Goal: Use online tool/utility: Utilize a website feature to perform a specific function

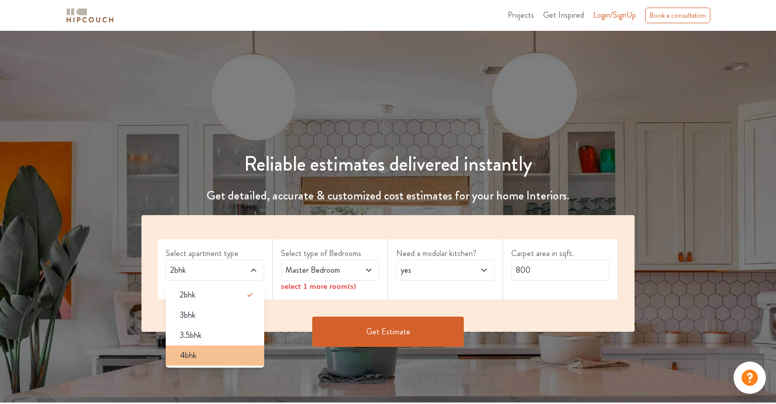
click at [216, 352] on div "4bhk" at bounding box center [218, 356] width 93 height 12
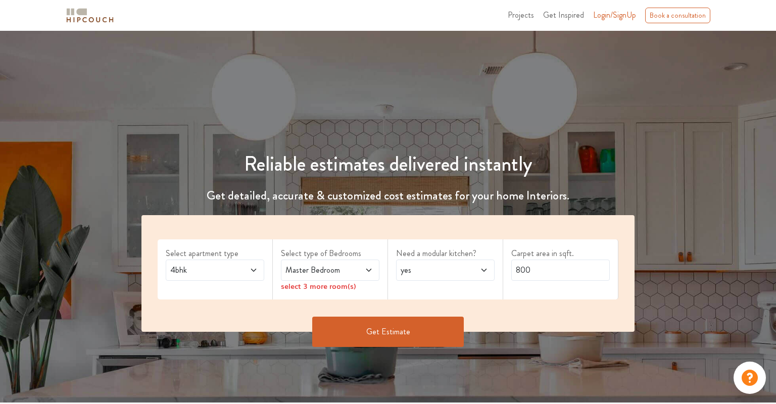
click at [316, 272] on span "Master Bedroom" at bounding box center [317, 270] width 67 height 12
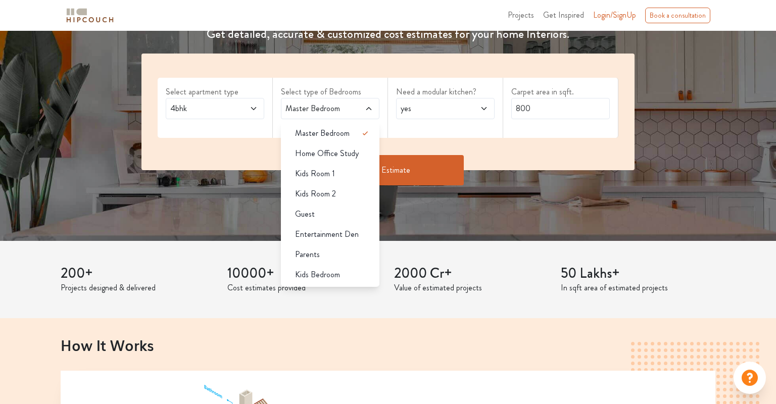
scroll to position [164, 0]
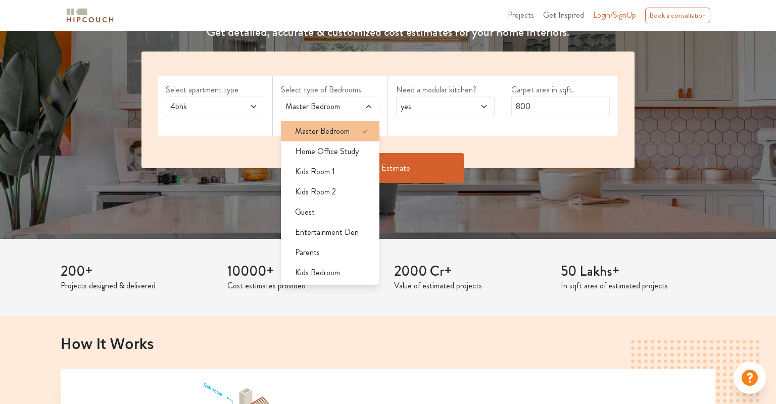
click at [332, 136] on span "Master Bedroom" at bounding box center [322, 131] width 55 height 12
click at [410, 104] on span "yes" at bounding box center [432, 107] width 67 height 12
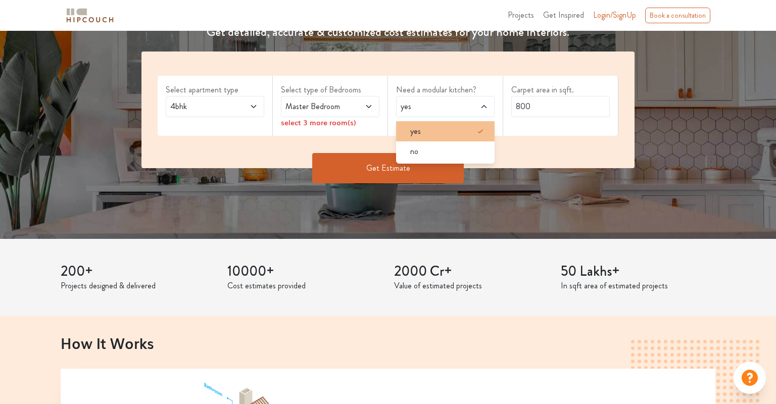
click at [414, 123] on li "yes" at bounding box center [445, 131] width 99 height 20
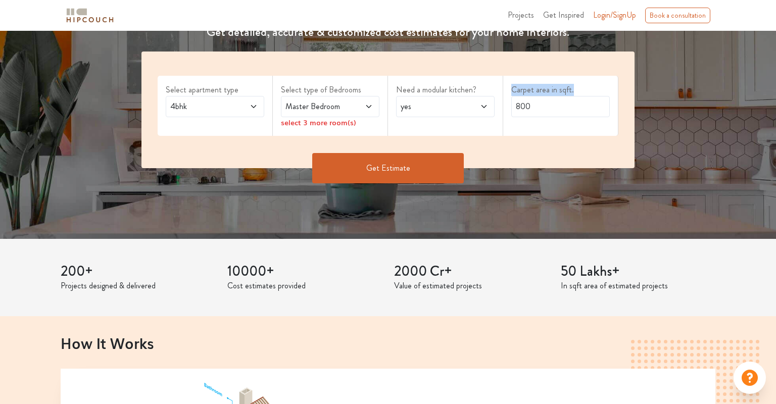
click at [504, 112] on div "Select apartment type 4bhk Select type of Bedrooms Master Bedroom select 3 more…" at bounding box center [388, 110] width 493 height 117
click at [527, 108] on input "800" at bounding box center [561, 106] width 99 height 21
type input "8000"
click at [364, 102] on span at bounding box center [362, 107] width 22 height 12
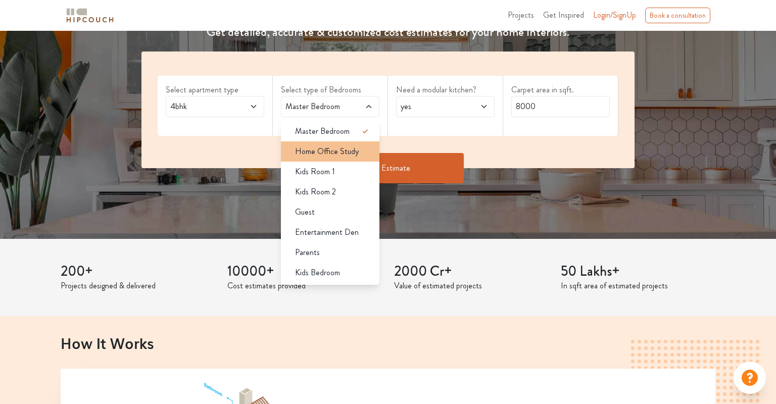
click at [356, 152] on span "Home Office Study" at bounding box center [327, 152] width 64 height 12
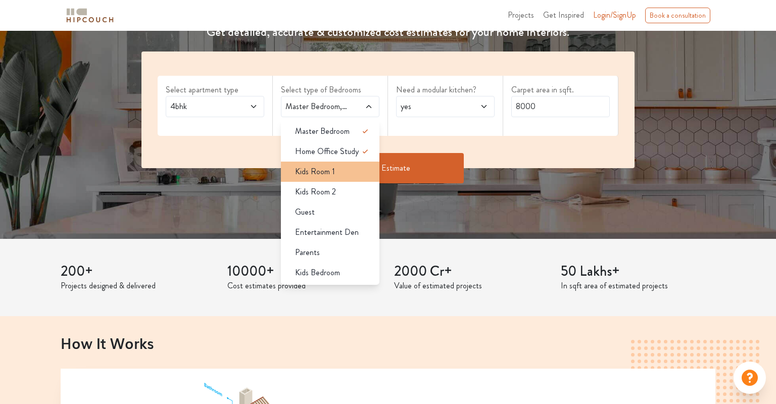
click at [350, 163] on li "Kids Room 1" at bounding box center [330, 172] width 99 height 20
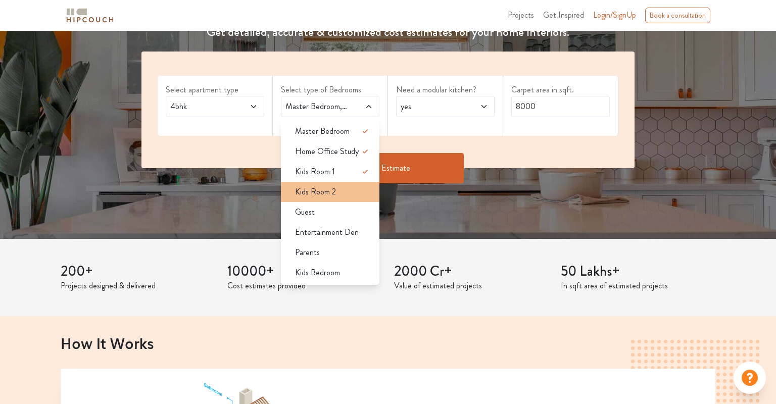
click at [347, 183] on li "Kids Room 2" at bounding box center [330, 192] width 99 height 20
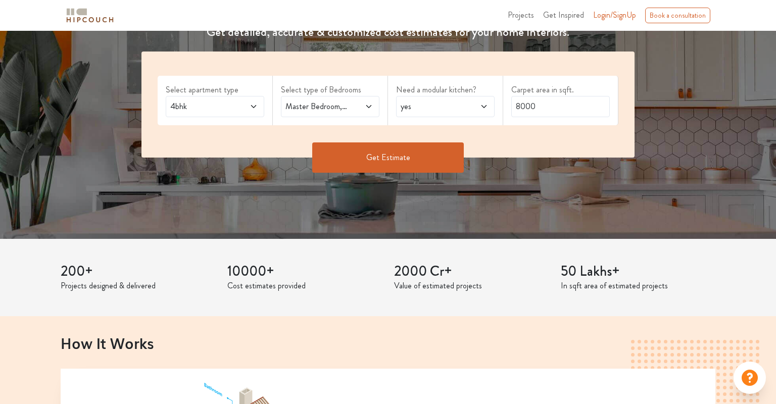
click at [352, 104] on span at bounding box center [362, 107] width 22 height 12
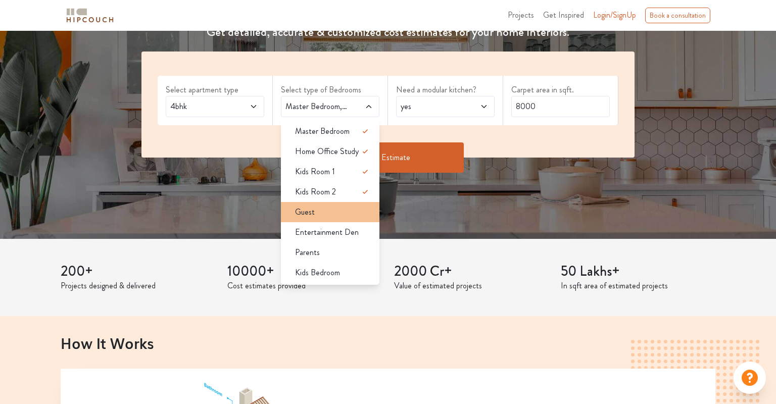
click at [322, 209] on div "Guest" at bounding box center [333, 212] width 93 height 12
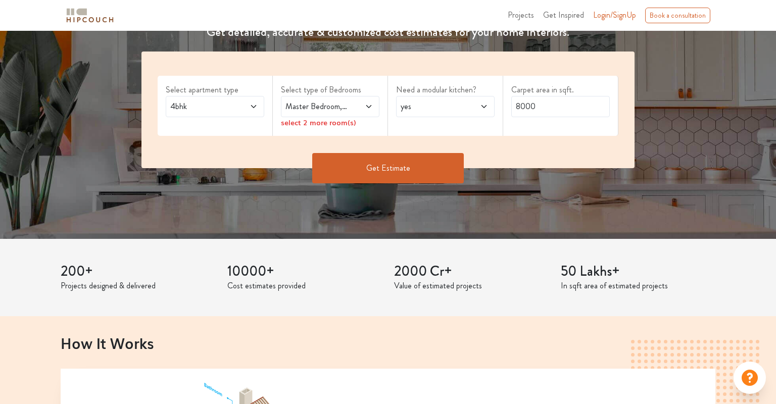
click at [336, 112] on span "Master Bedroom,Guest" at bounding box center [317, 107] width 67 height 12
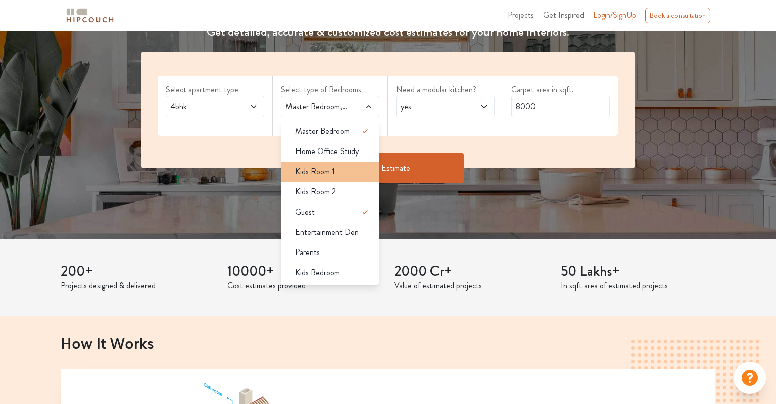
click at [330, 175] on span "Kids Room 1" at bounding box center [315, 172] width 40 height 12
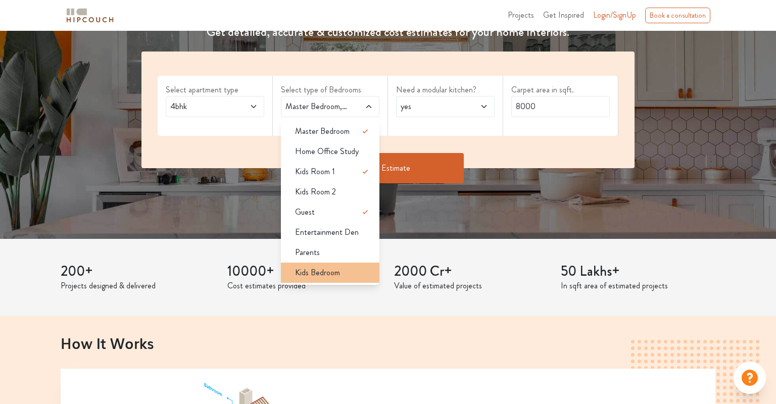
click at [331, 267] on span "Kids Bedroom" at bounding box center [317, 273] width 45 height 12
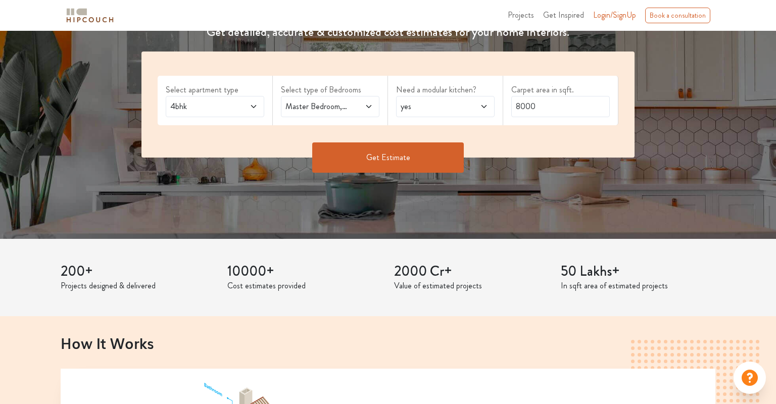
click at [333, 109] on span "Master Bedroom,Kids Room 1,Guest,Kids Bedroom" at bounding box center [317, 107] width 67 height 12
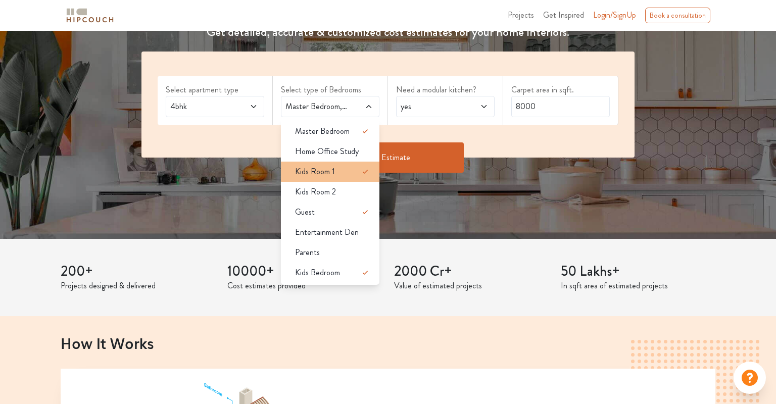
click at [343, 172] on div "Kids Room 1" at bounding box center [333, 172] width 93 height 12
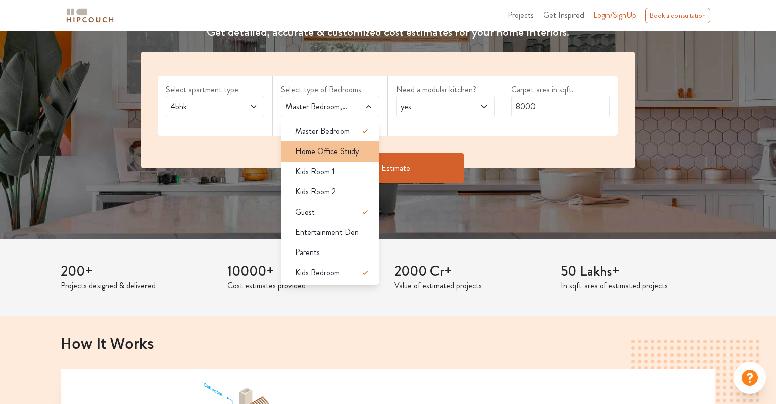
click at [336, 152] on span "Home Office Study" at bounding box center [327, 152] width 64 height 12
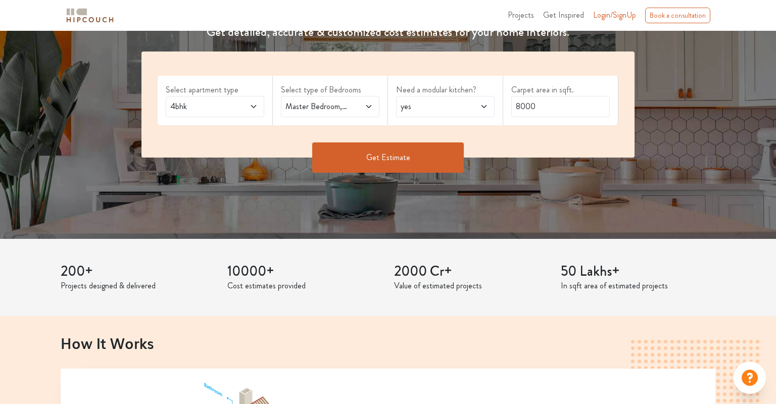
click at [381, 164] on button "Get Estimate" at bounding box center [388, 158] width 152 height 30
